Goal: Check status

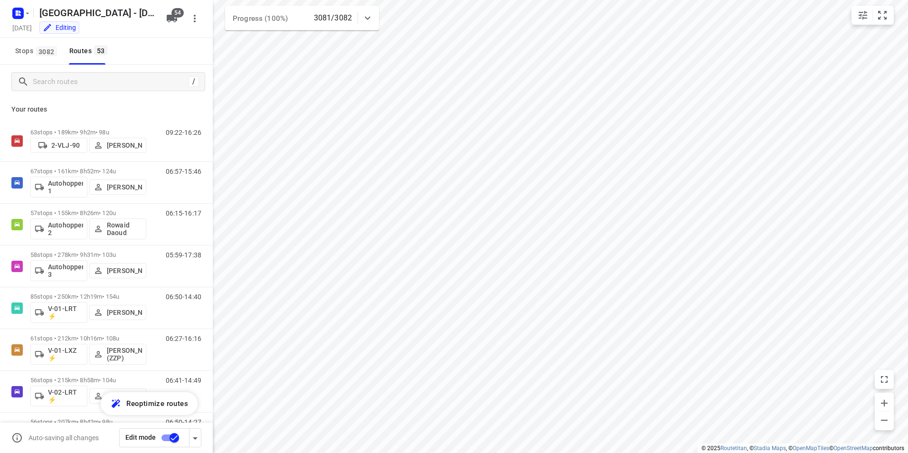
scroll to position [1852, 0]
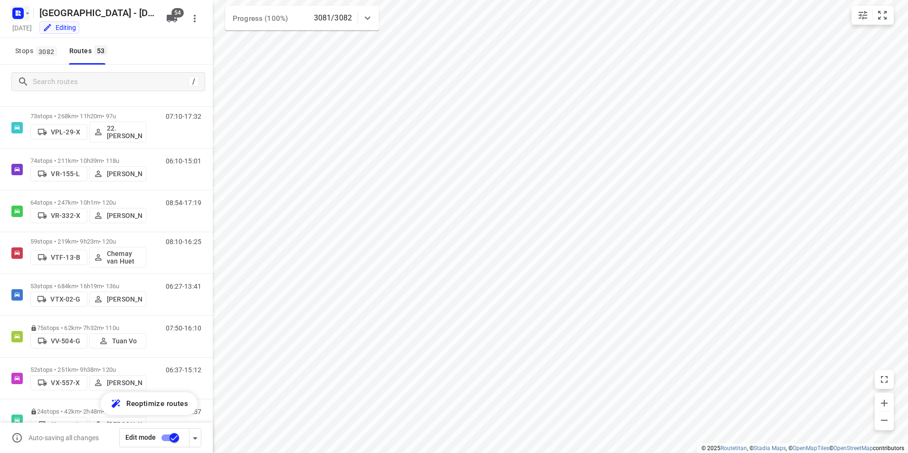
click at [18, 12] on icon "button" at bounding box center [17, 11] width 2 height 2
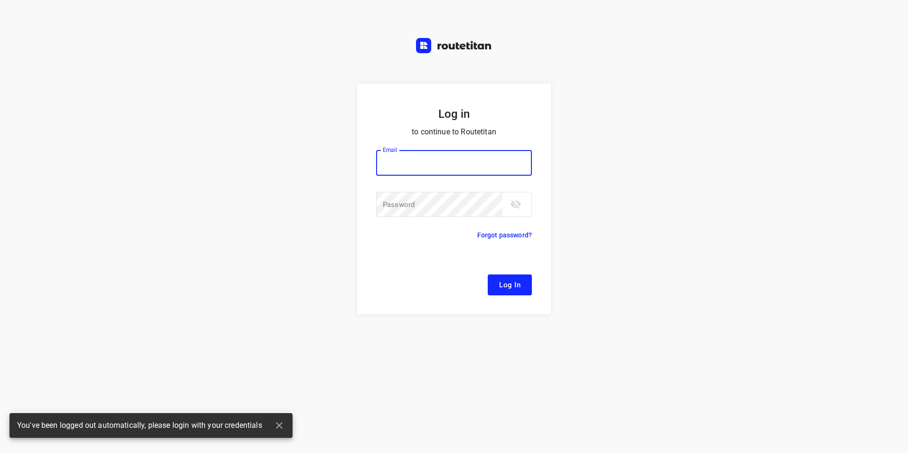
click at [61, 35] on div "Log in to continue to Routetitan Email Email ​ Password Password ​ Forgot passw…" at bounding box center [454, 226] width 908 height 453
type input "[EMAIL_ADDRESS][DOMAIN_NAME]"
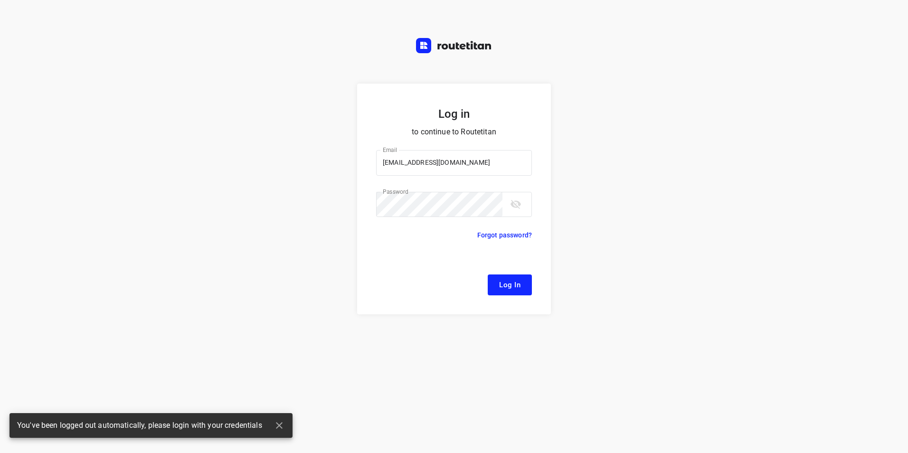
click at [502, 284] on span "Log In" at bounding box center [509, 285] width 21 height 12
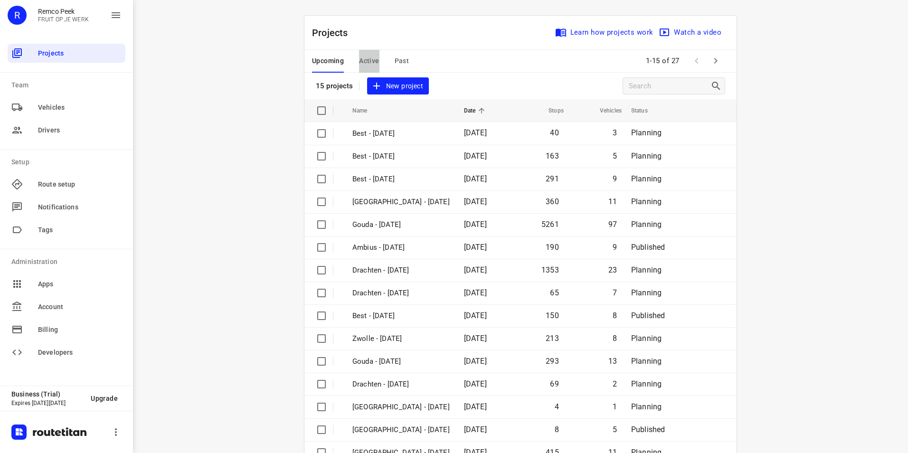
click at [374, 57] on span "Active" at bounding box center [369, 61] width 20 height 12
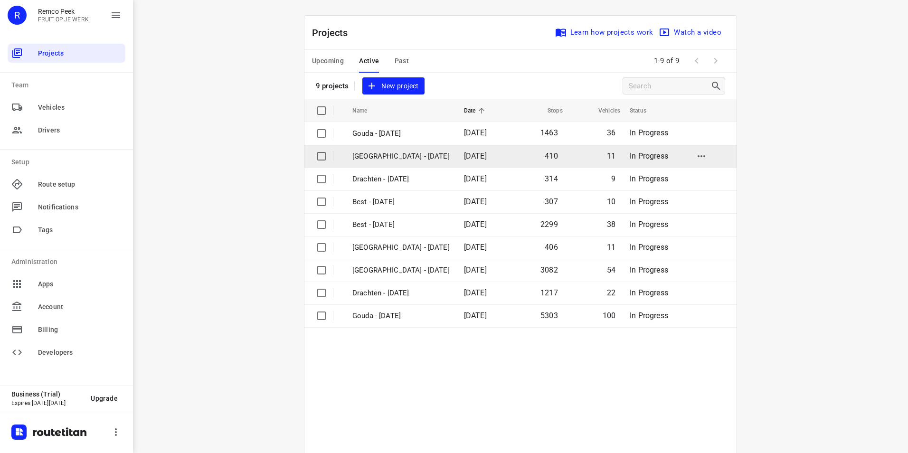
click at [366, 153] on p "[GEOGRAPHIC_DATA] - [DATE]" at bounding box center [400, 156] width 97 height 11
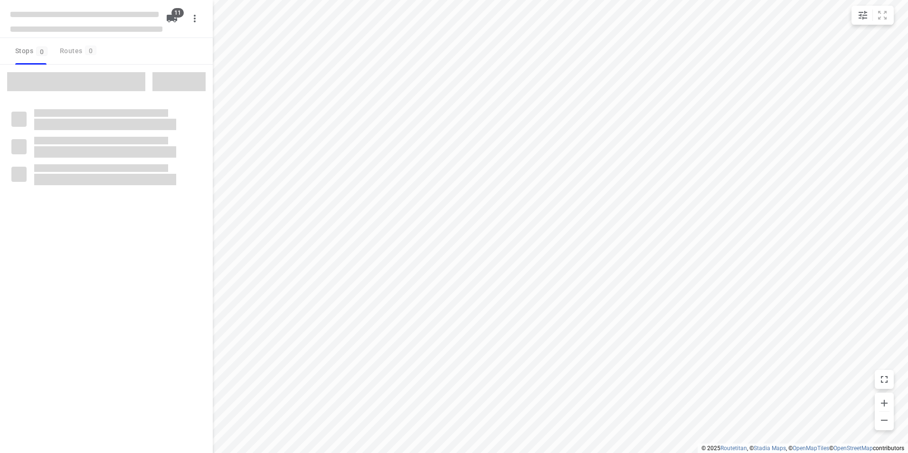
checkbox input "true"
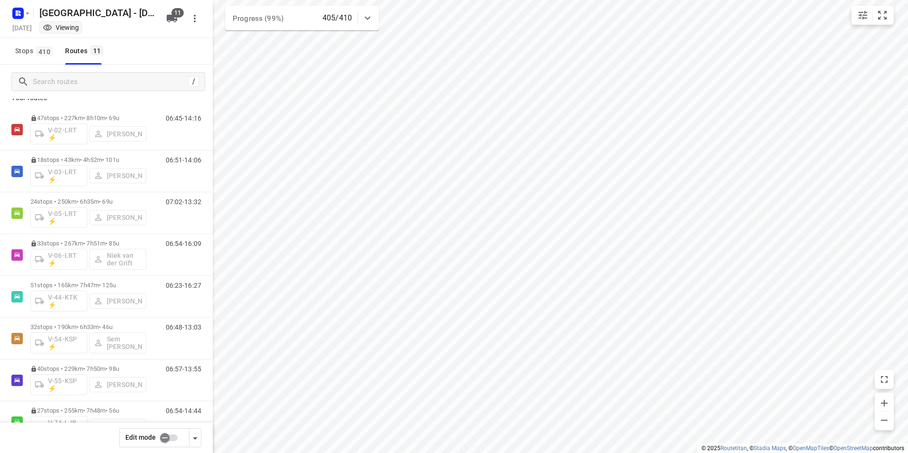
scroll to position [25, 0]
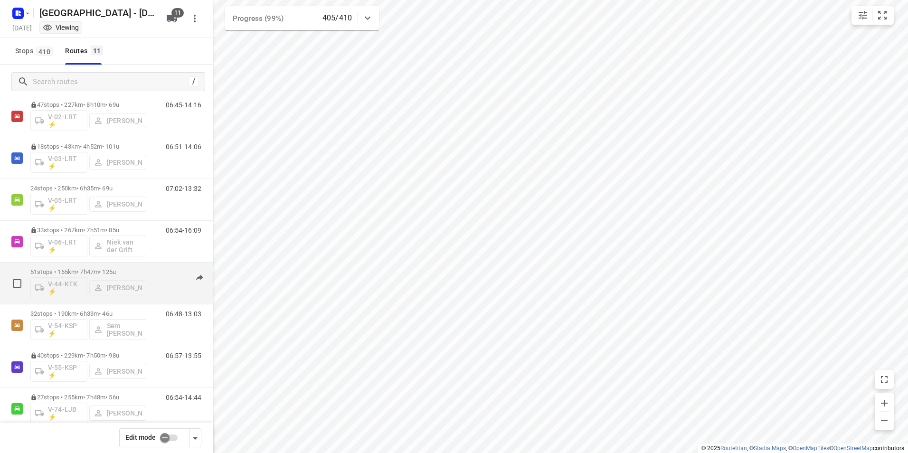
click at [88, 272] on p "51 stops • 165km • 7h47m • 125u" at bounding box center [88, 271] width 116 height 7
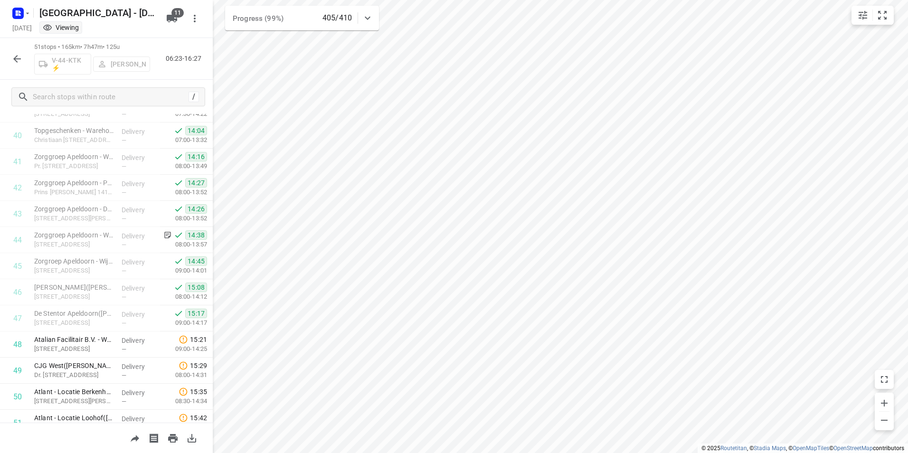
scroll to position [1097, 0]
